Goal: Task Accomplishment & Management: Manage account settings

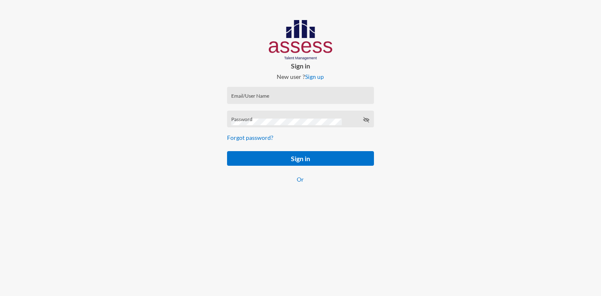
click at [288, 97] on input "Email/User Name" at bounding box center [300, 98] width 138 height 7
type input "[EMAIL_ADDRESS][DOMAIN_NAME]"
click at [255, 119] on div "Password" at bounding box center [300, 121] width 138 height 13
click at [367, 119] on icon at bounding box center [366, 119] width 7 height 7
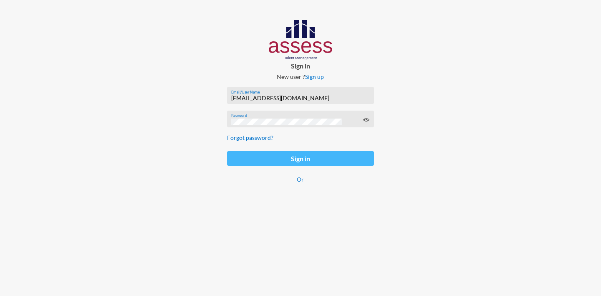
click at [331, 159] on button "Sign in" at bounding box center [300, 158] width 147 height 15
click at [292, 156] on button "Sign in" at bounding box center [300, 158] width 147 height 15
